Goal: Information Seeking & Learning: Learn about a topic

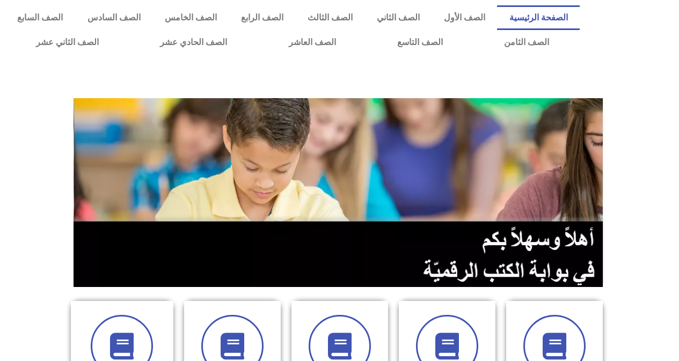
scroll to position [376, 0]
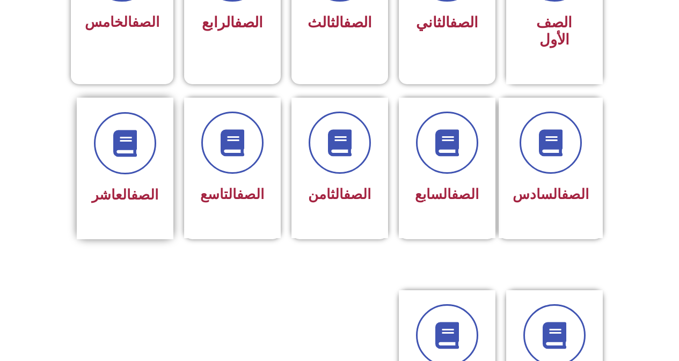
click at [118, 187] on div "الصف العاشر" at bounding box center [125, 196] width 68 height 26
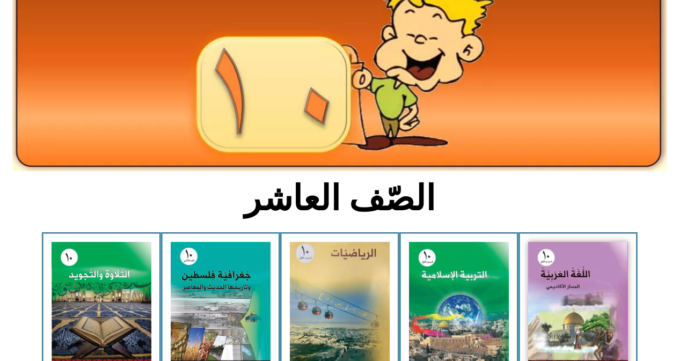
scroll to position [161, 0]
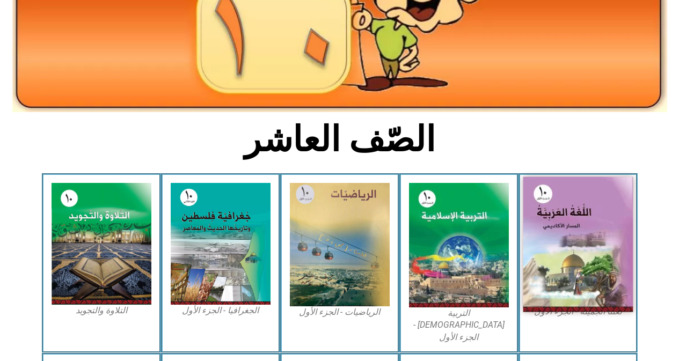
click at [592, 230] on img at bounding box center [578, 244] width 110 height 135
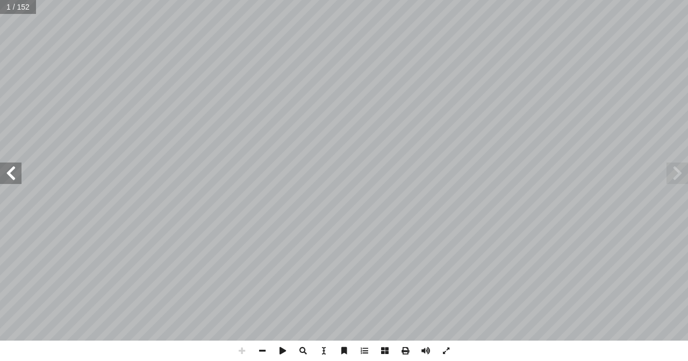
click at [19, 179] on span at bounding box center [10, 173] width 21 height 21
click at [19, 176] on span at bounding box center [10, 173] width 21 height 21
click at [1, 168] on span at bounding box center [10, 173] width 21 height 21
click at [17, 177] on span at bounding box center [10, 173] width 21 height 21
click at [17, 176] on span at bounding box center [10, 173] width 21 height 21
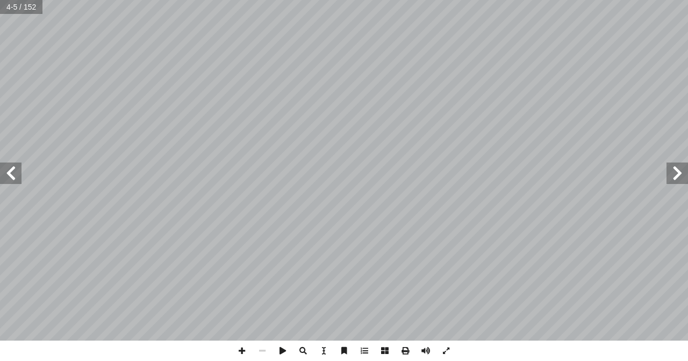
click at [17, 176] on span at bounding box center [10, 173] width 21 height 21
click at [16, 176] on span at bounding box center [10, 173] width 21 height 21
click at [17, 173] on span at bounding box center [10, 173] width 21 height 21
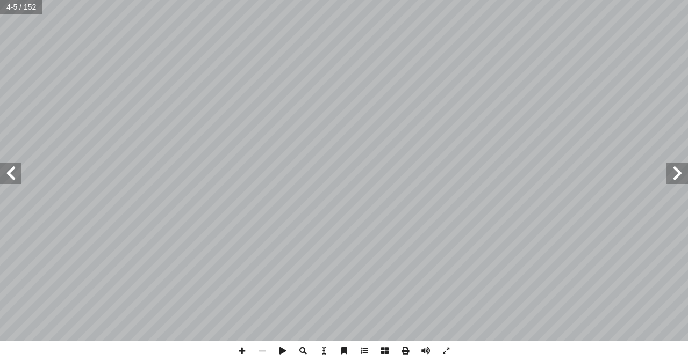
click at [13, 177] on span at bounding box center [10, 173] width 21 height 21
click at [14, 173] on span at bounding box center [10, 173] width 21 height 21
click at [13, 172] on span at bounding box center [10, 173] width 21 height 21
click at [12, 170] on span at bounding box center [10, 173] width 21 height 21
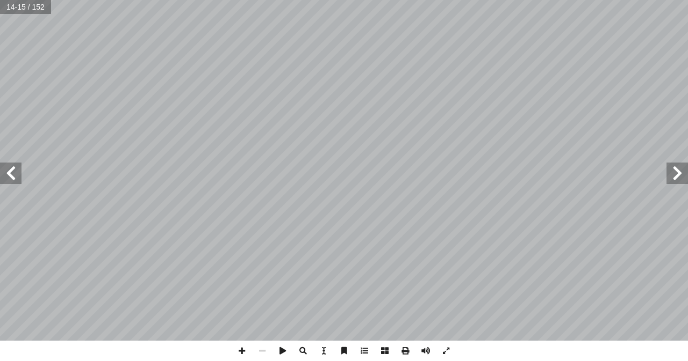
click at [12, 170] on span at bounding box center [10, 173] width 21 height 21
click at [12, 171] on span at bounding box center [10, 173] width 21 height 21
click at [20, 182] on span at bounding box center [10, 173] width 21 height 21
click at [16, 179] on span at bounding box center [10, 173] width 21 height 21
click at [238, 352] on span at bounding box center [241, 351] width 20 height 20
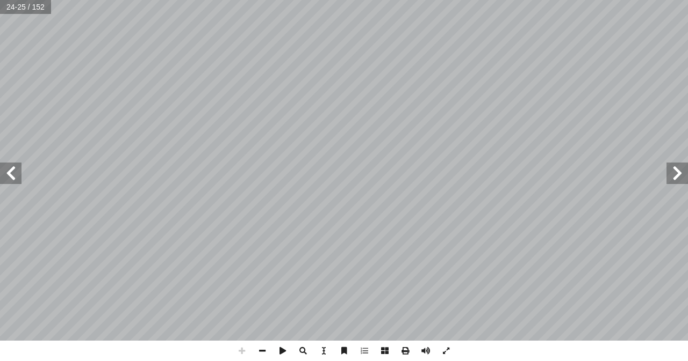
click at [238, 352] on span at bounding box center [241, 351] width 20 height 20
drag, startPoint x: 242, startPoint y: 351, endPoint x: 254, endPoint y: 348, distance: 12.4
click at [243, 351] on span at bounding box center [241, 351] width 20 height 20
click at [11, 183] on span at bounding box center [10, 173] width 21 height 21
click at [681, 180] on span at bounding box center [676, 173] width 21 height 21
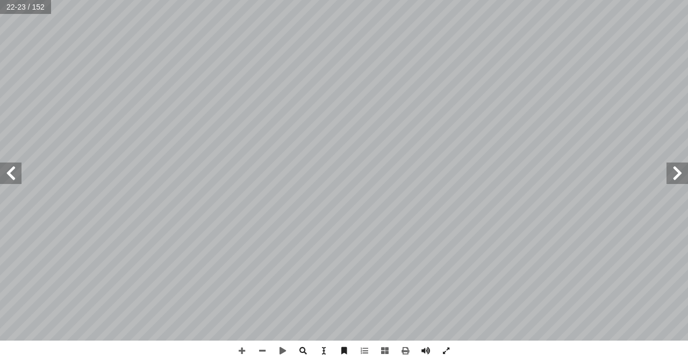
click at [10, 183] on span at bounding box center [10, 173] width 21 height 21
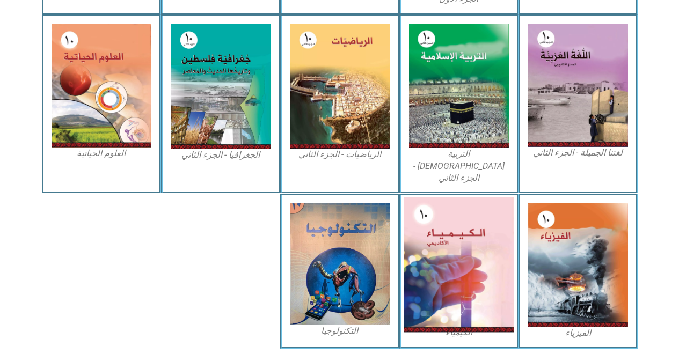
scroll to position [509, 0]
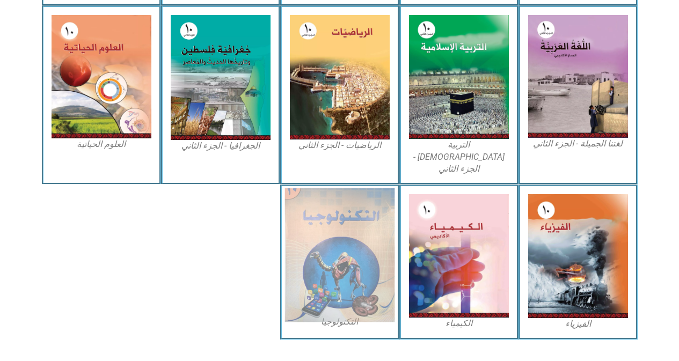
click at [332, 223] on img at bounding box center [340, 256] width 110 height 134
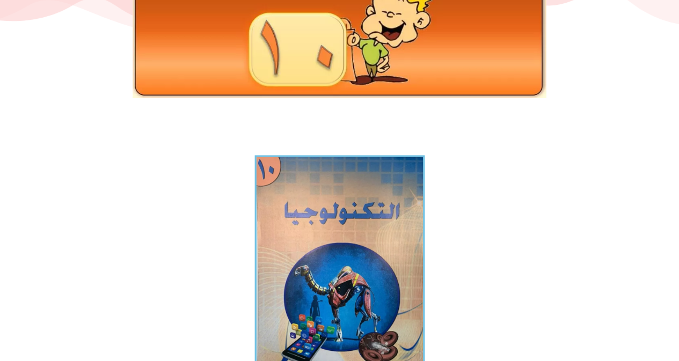
scroll to position [161, 0]
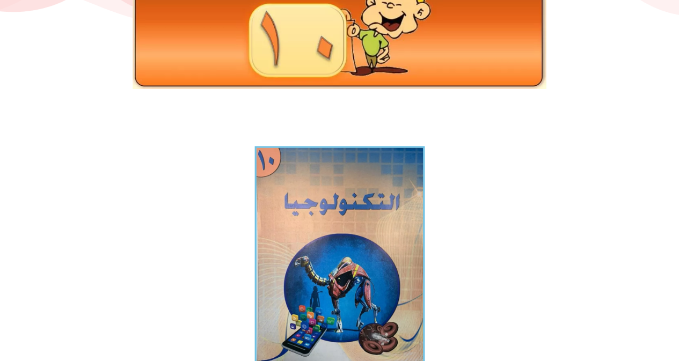
click at [341, 219] on img at bounding box center [340, 261] width 170 height 231
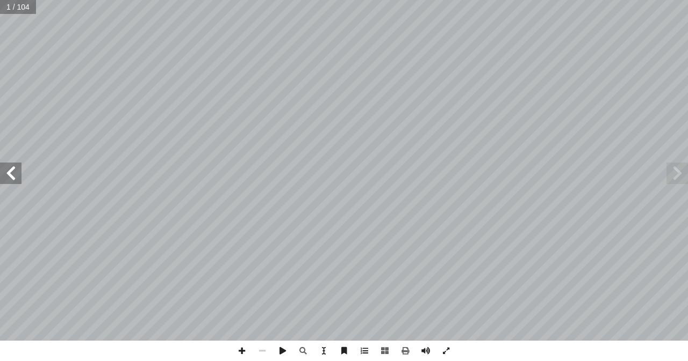
click at [11, 179] on span at bounding box center [10, 173] width 21 height 21
click at [11, 178] on span at bounding box center [10, 173] width 21 height 21
click at [17, 182] on span at bounding box center [10, 173] width 21 height 21
